Goal: Task Accomplishment & Management: Use online tool/utility

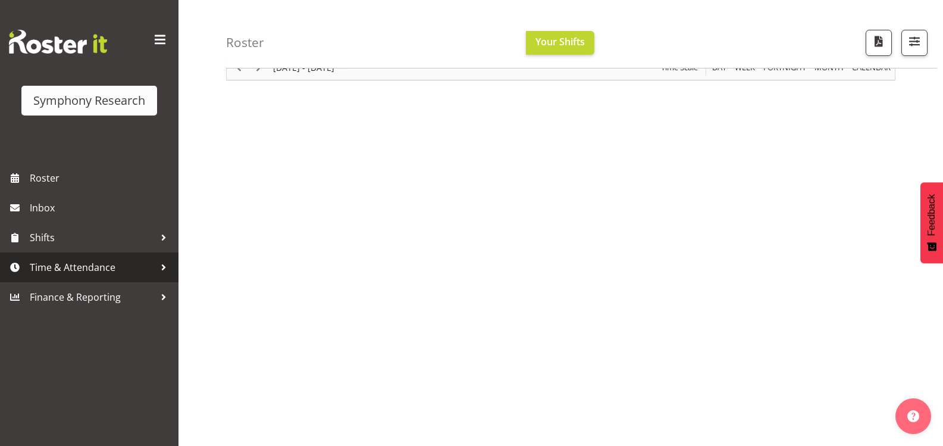
scroll to position [143, 0]
click at [142, 271] on span "Time & Attendance" at bounding box center [92, 267] width 125 height 18
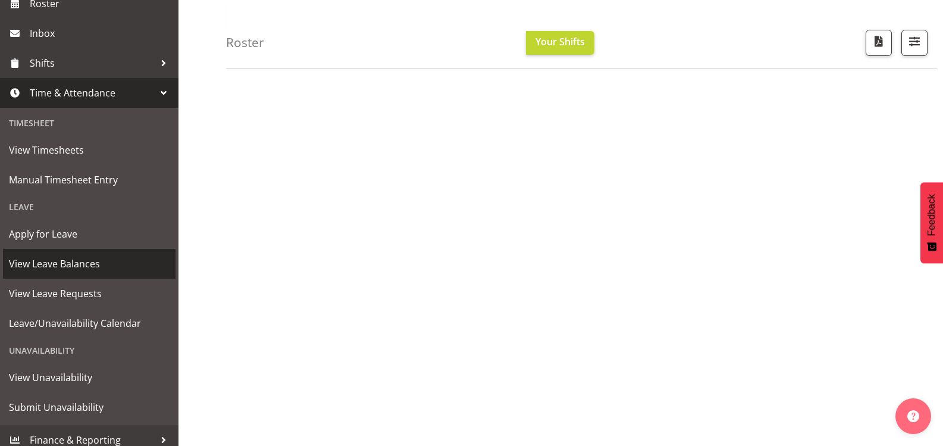
scroll to position [179, 0]
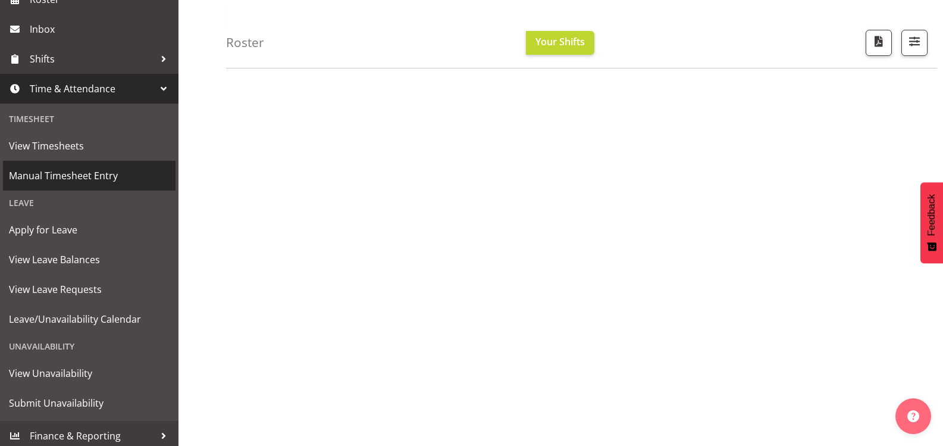
click at [115, 185] on link "Manual Timesheet Entry" at bounding box center [89, 176] width 173 height 30
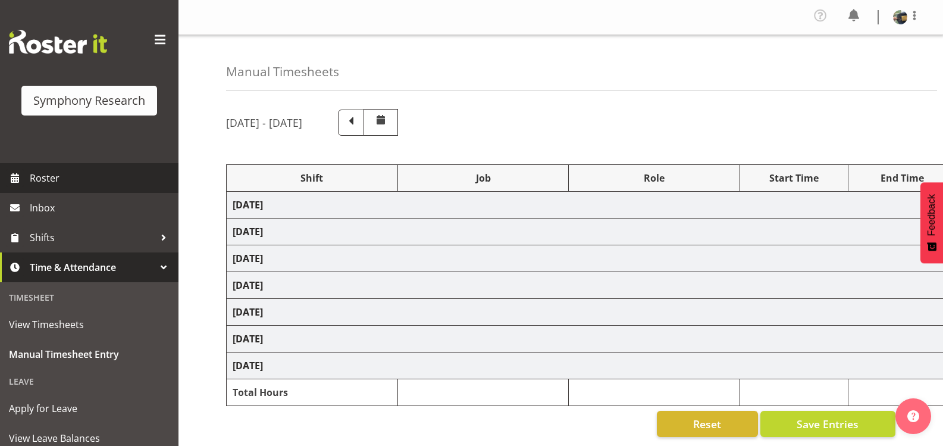
select select "81297"
select select "10587"
select select "47"
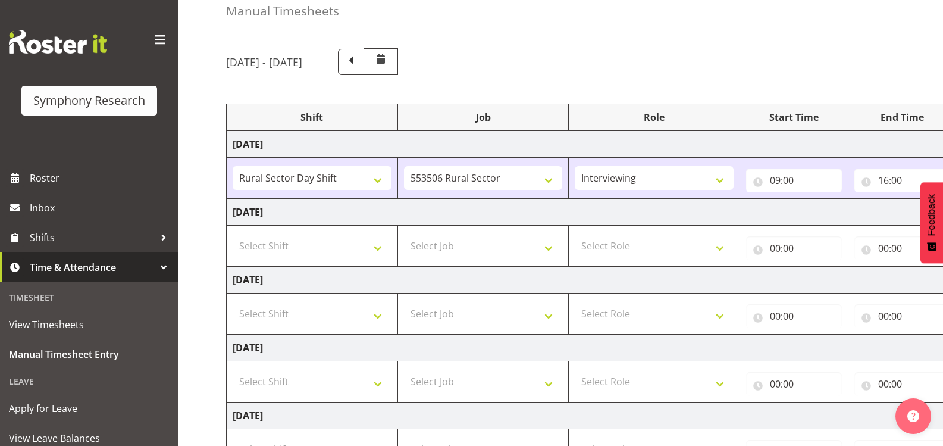
scroll to position [119, 0]
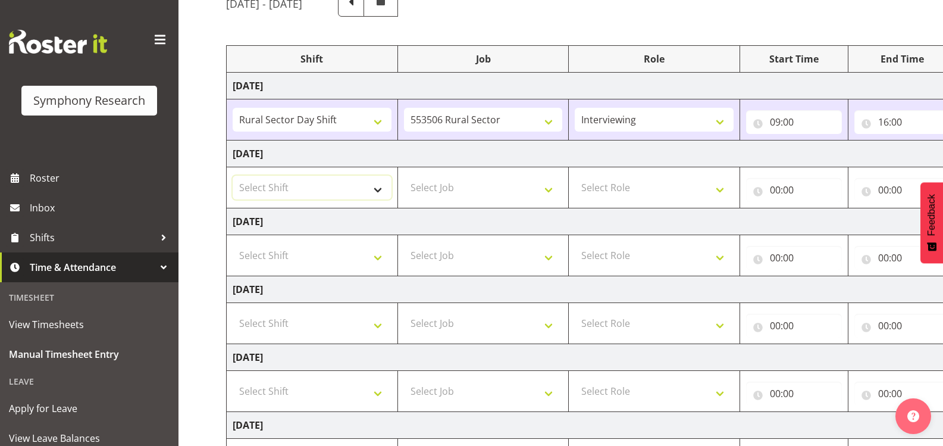
click at [379, 191] on select "Select Shift !!Weekend Residential (Roster IT Shift Label) *Business 9/10am ~ 4…" at bounding box center [312, 188] width 159 height 24
select select "81297"
click at [233, 176] on select "Select Shift !!Weekend Residential (Roster IT Shift Label) *Business 9/10am ~ 4…" at bounding box center [312, 188] width 159 height 24
click at [520, 186] on select "Select Job 550060 IF Admin 553492 World Poll Aus Wave 2 Main 2025 553493 World …" at bounding box center [483, 188] width 159 height 24
select select "10587"
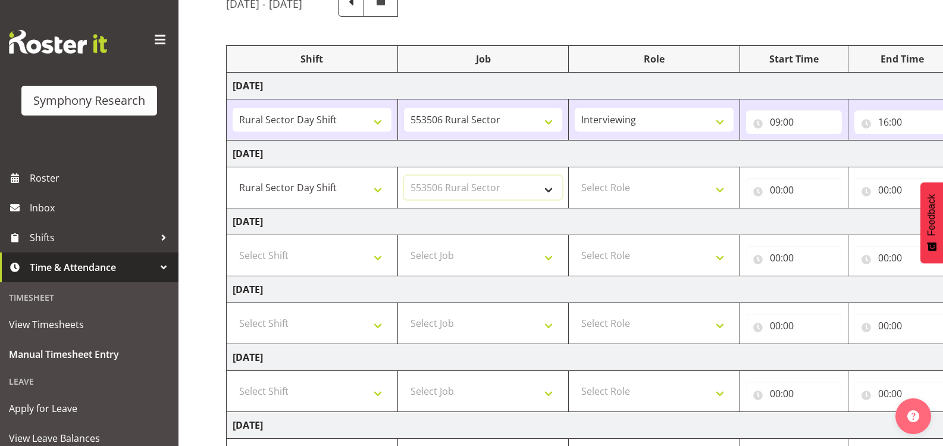
click at [404, 176] on select "Select Job 550060 IF Admin 553492 World Poll Aus Wave 2 Main 2025 553493 World …" at bounding box center [483, 188] width 159 height 24
click at [664, 196] on select "Select Role Briefing Interviewing" at bounding box center [654, 188] width 159 height 24
select select "47"
click at [575, 176] on select "Select Role Briefing Interviewing" at bounding box center [654, 188] width 159 height 24
click at [771, 190] on input "00:00" at bounding box center [794, 190] width 96 height 24
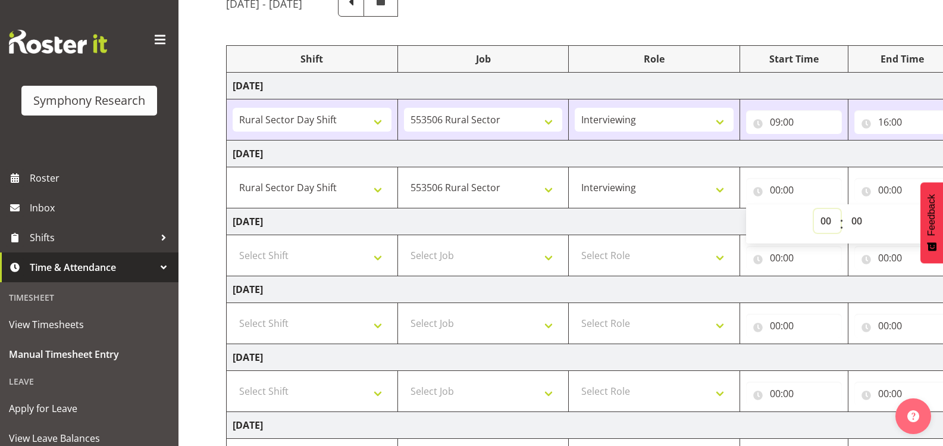
click at [833, 218] on select "00 01 02 03 04 05 06 07 08 09 10 11 12 13 14 15 16 17 18 19 20 21 22 23" at bounding box center [827, 221] width 27 height 24
select select "9"
click at [814, 209] on select "00 01 02 03 04 05 06 07 08 09 10 11 12 13 14 15 16 17 18 19 20 21 22 23" at bounding box center [827, 221] width 27 height 24
type input "09:00"
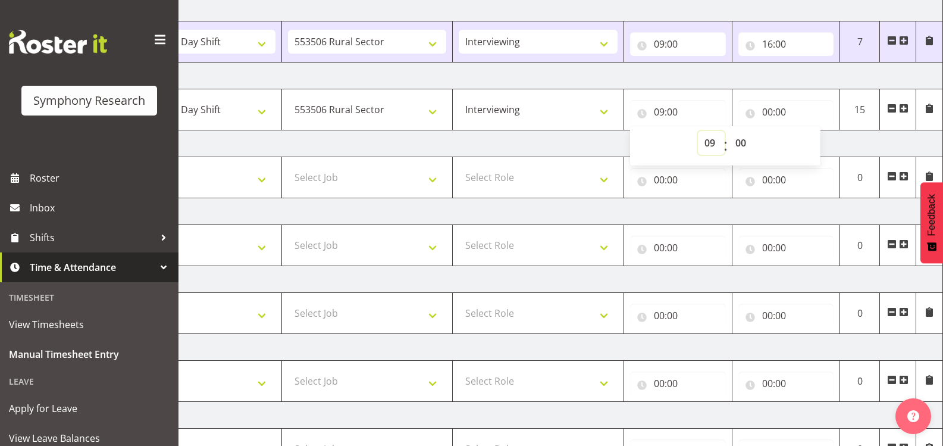
scroll to position [58, 0]
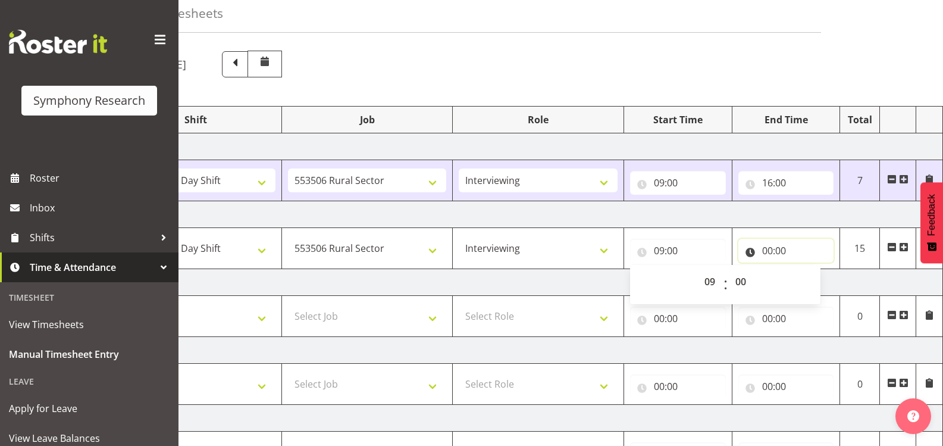
click at [770, 251] on input "00:00" at bounding box center [787, 251] width 96 height 24
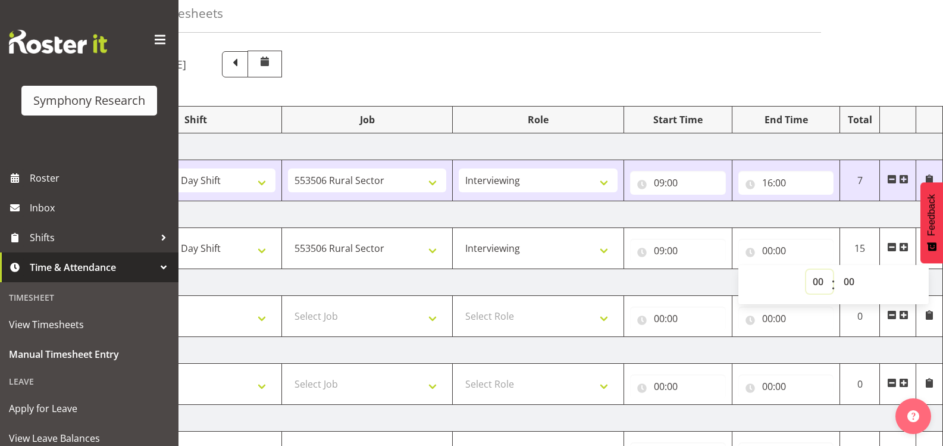
click at [820, 280] on select "00 01 02 03 04 05 06 07 08 09 10 11 12 13 14 15 16 17 18 19 20 21 22 23" at bounding box center [819, 282] width 27 height 24
select select "16"
click at [806, 270] on select "00 01 02 03 04 05 06 07 08 09 10 11 12 13 14 15 16 17 18 19 20 21 22 23" at bounding box center [819, 282] width 27 height 24
type input "16:00"
click at [679, 284] on td "Wednesday 10th September 2025" at bounding box center [527, 282] width 833 height 27
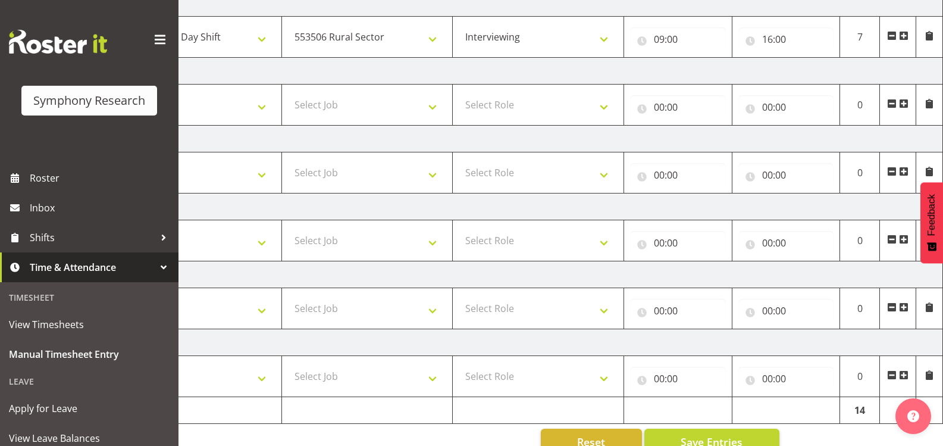
scroll to position [296, 0]
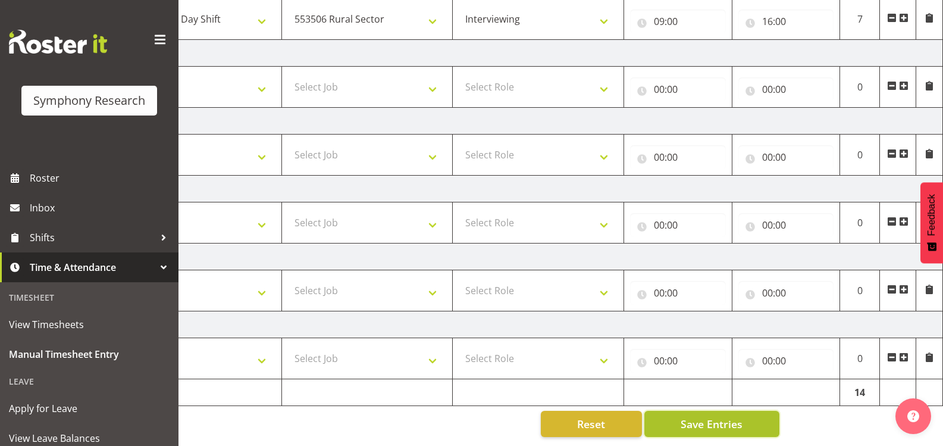
click at [734, 419] on span "Save Entries" at bounding box center [712, 423] width 62 height 15
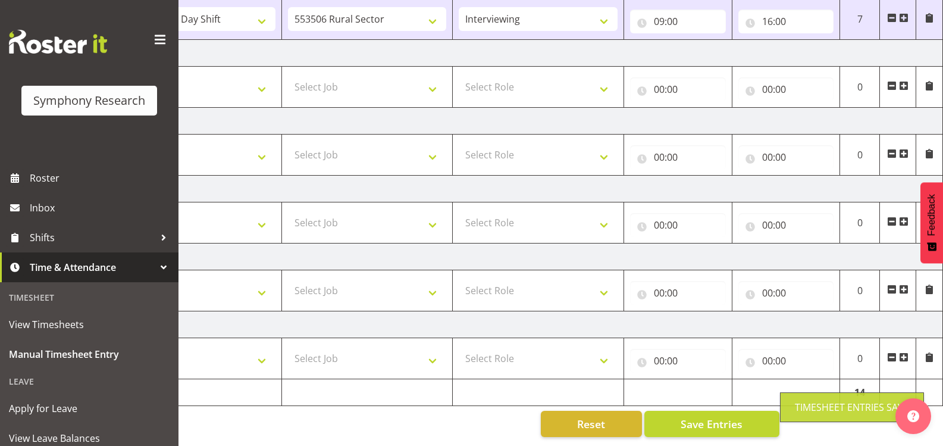
click at [827, 393] on div "Timesheet Entries Save" at bounding box center [852, 407] width 144 height 30
click at [828, 400] on div "Timesheet Entries Save" at bounding box center [852, 407] width 114 height 14
